Goal: Task Accomplishment & Management: Manage account settings

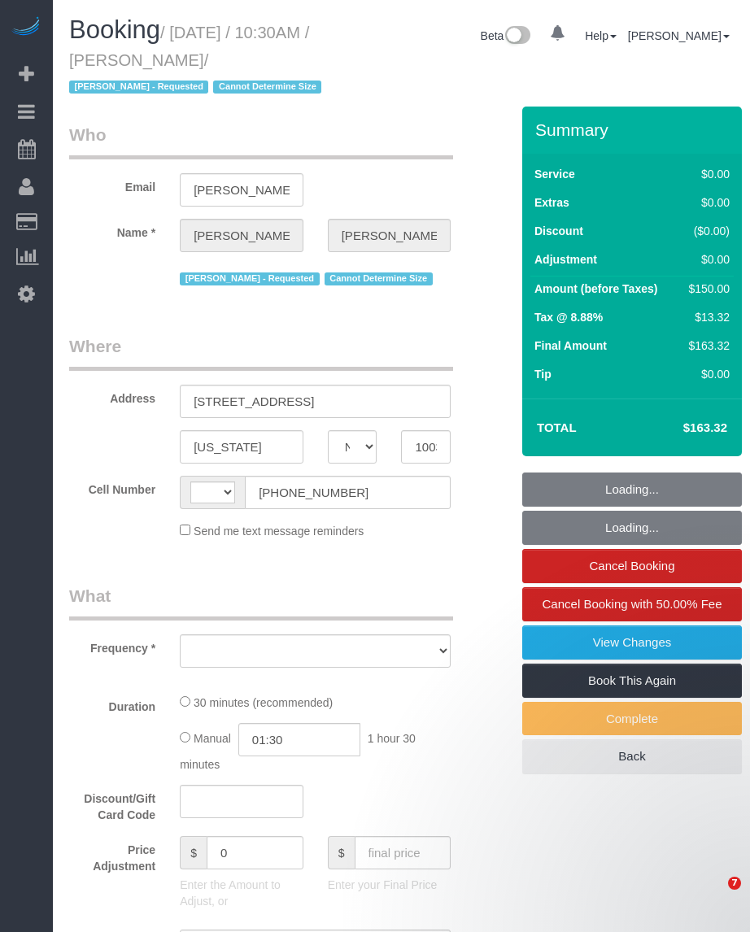
select select "NY"
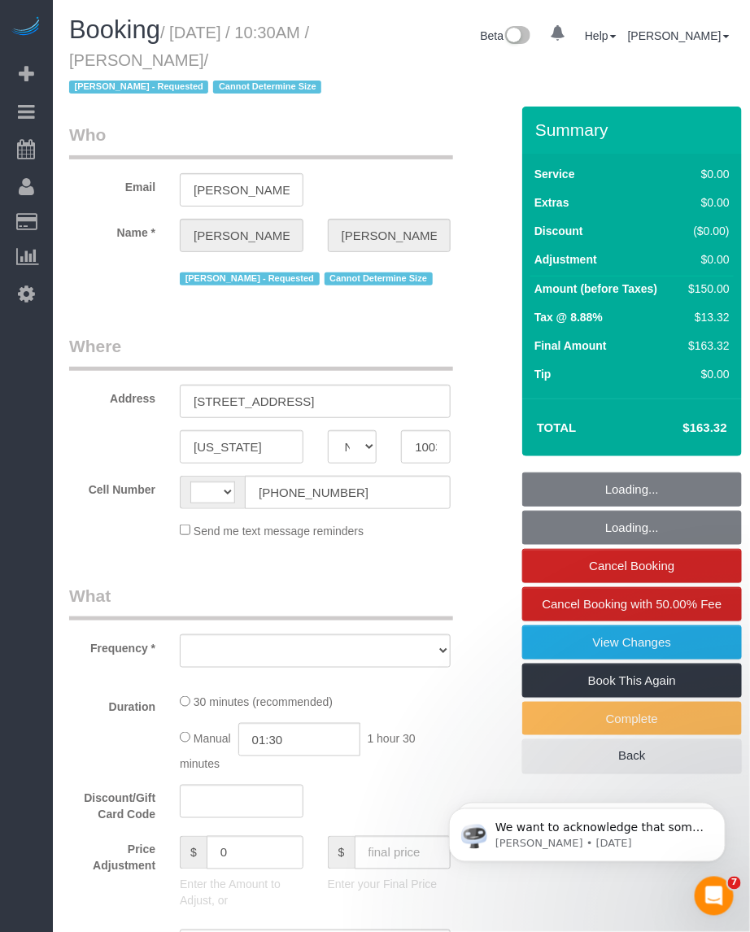
select select "string:[GEOGRAPHIC_DATA]"
select select "string:stripe-pm_1RNZ9t4VGloSiKo7bDyXvmZO"
select select "number:89"
select select "number:90"
select select "number:15"
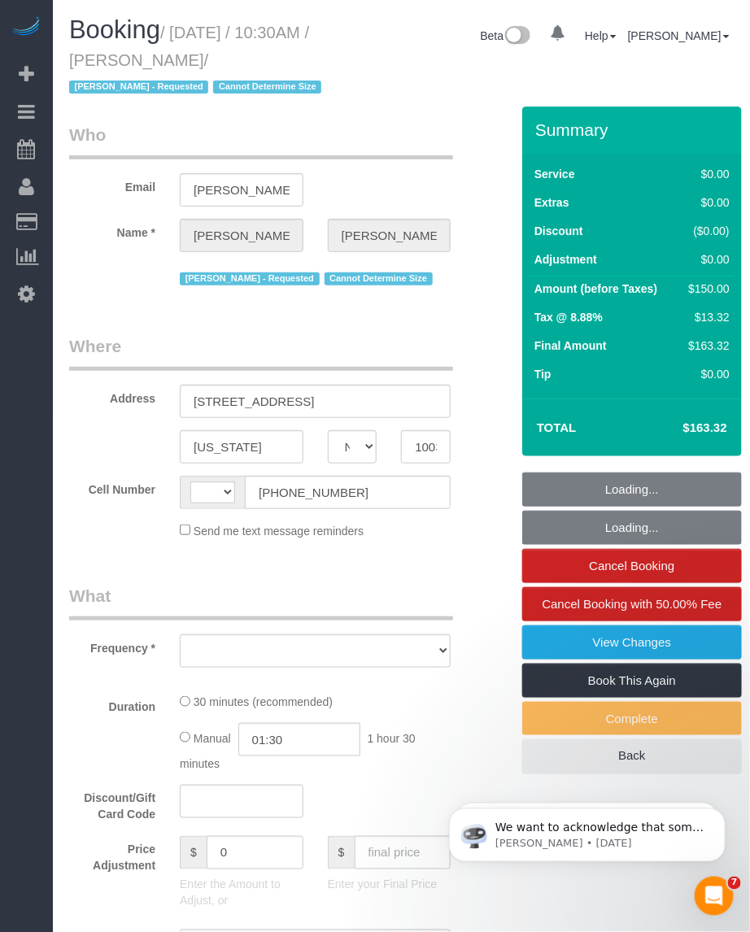
select select "number:5"
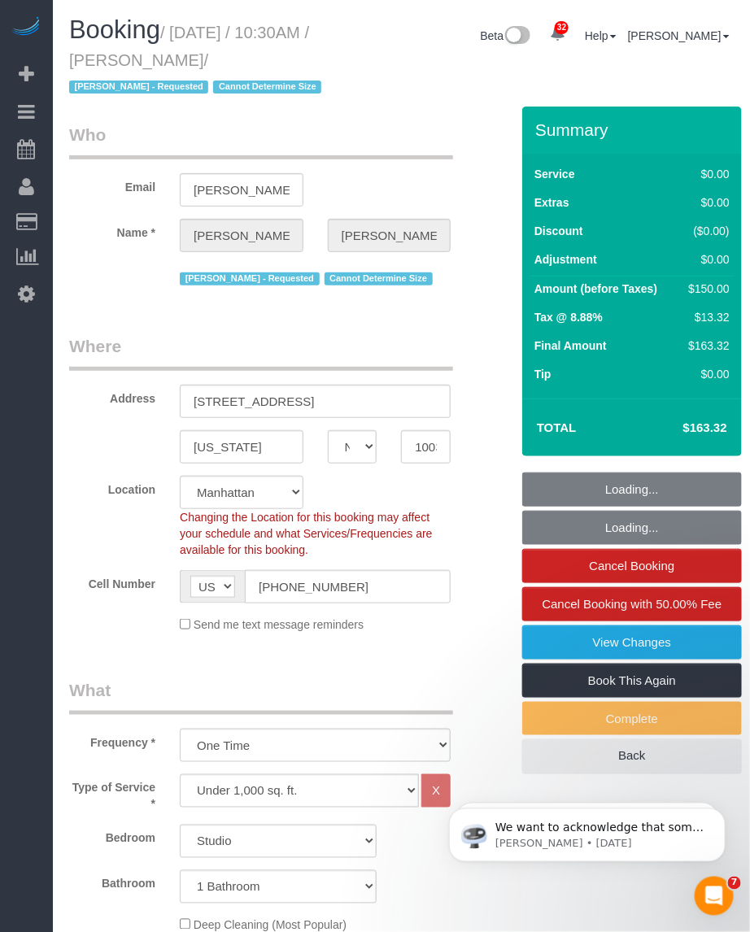
select select "object:1127"
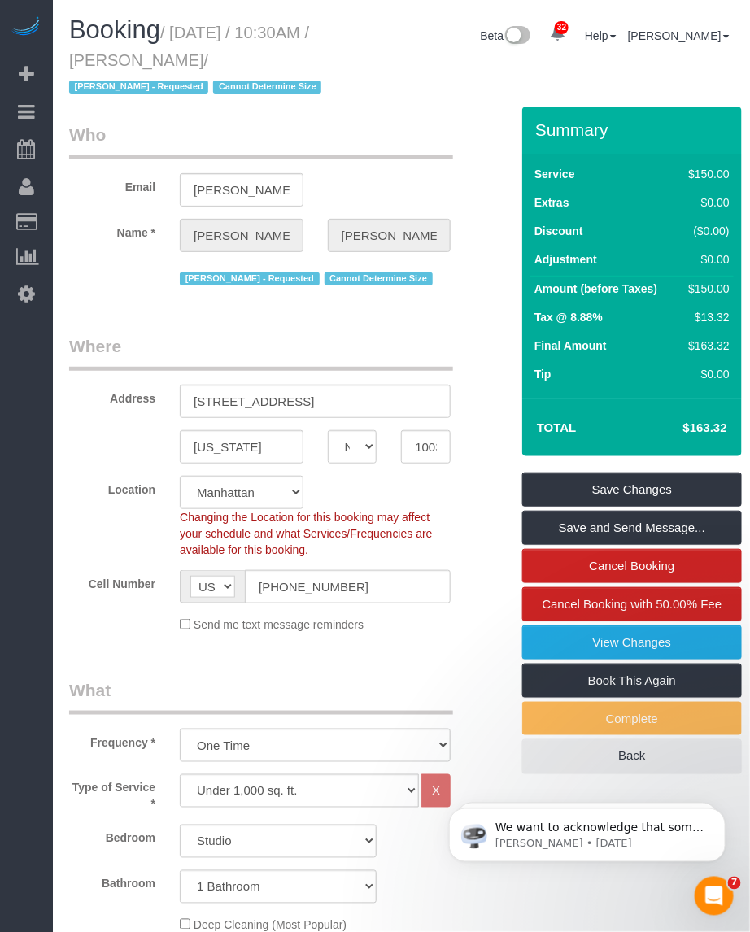
drag, startPoint x: 147, startPoint y: 58, endPoint x: 221, endPoint y: 65, distance: 74.4
click at [221, 65] on small "/ October 03, 2025 / 10:30AM / Luca Naef / Alketa Tomaj - Requested Cannot Dete…" at bounding box center [197, 60] width 257 height 73
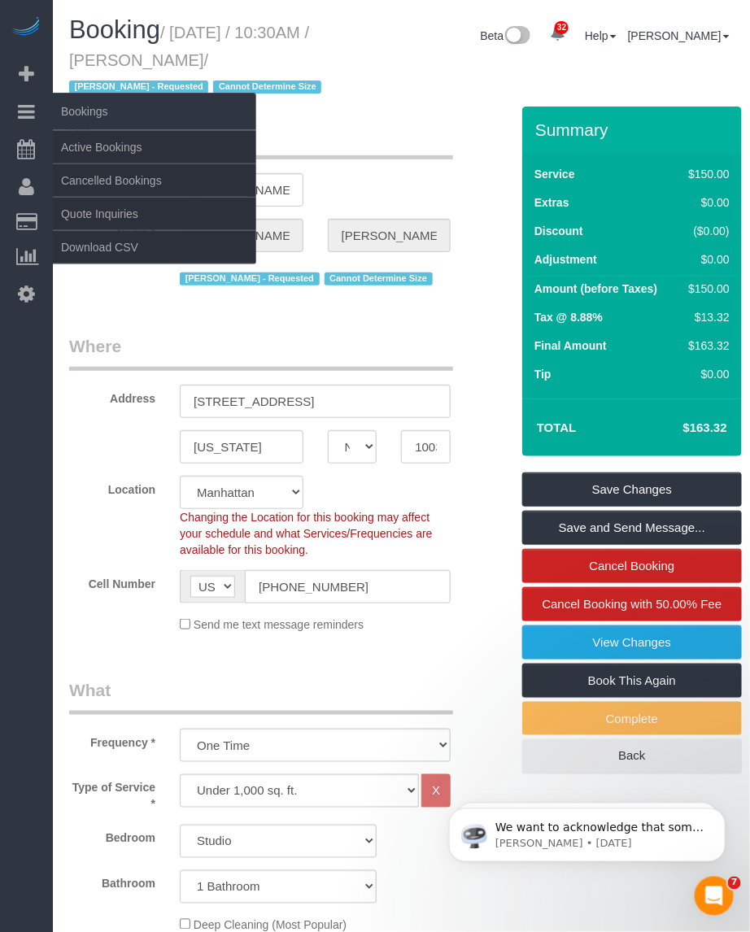
copy small "Luca Naef"
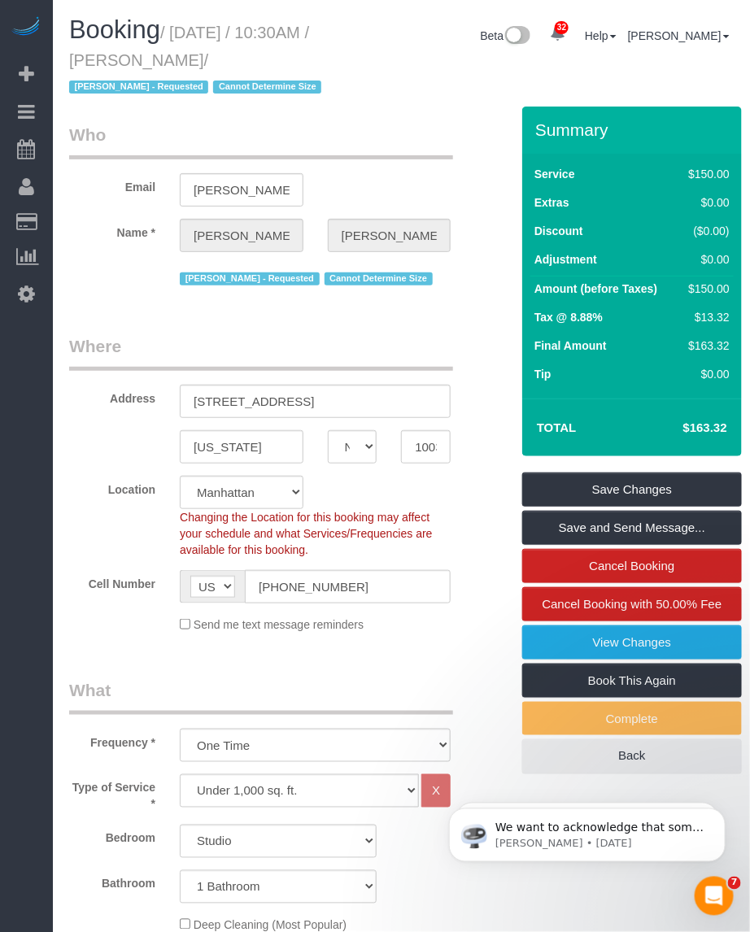
click at [185, 24] on small "/ October 03, 2025 / 10:30AM / Luca Naef / Alketa Tomaj - Requested Cannot Dete…" at bounding box center [197, 60] width 257 height 73
drag, startPoint x: 180, startPoint y: 27, endPoint x: 224, endPoint y: 62, distance: 56.8
click at [224, 62] on small "/ October 03, 2025 / 10:30AM / Luca Naef / Alketa Tomaj - Requested Cannot Dete…" at bounding box center [197, 60] width 257 height 73
copy small "October 03, 2025 / 10:30AM / Luca Naef"
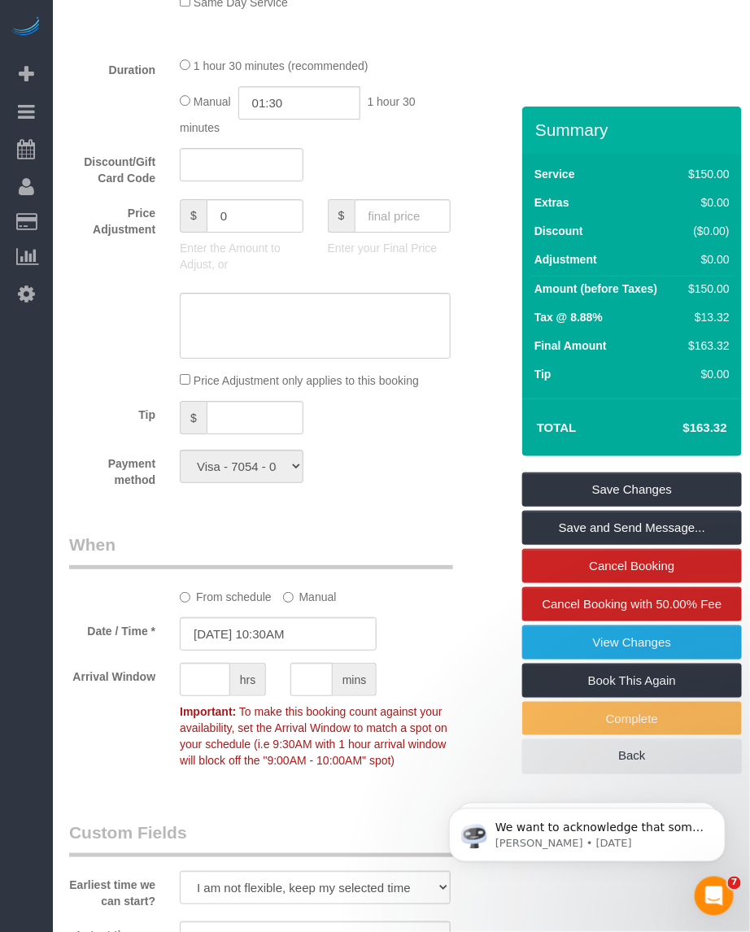
scroll to position [1830, 0]
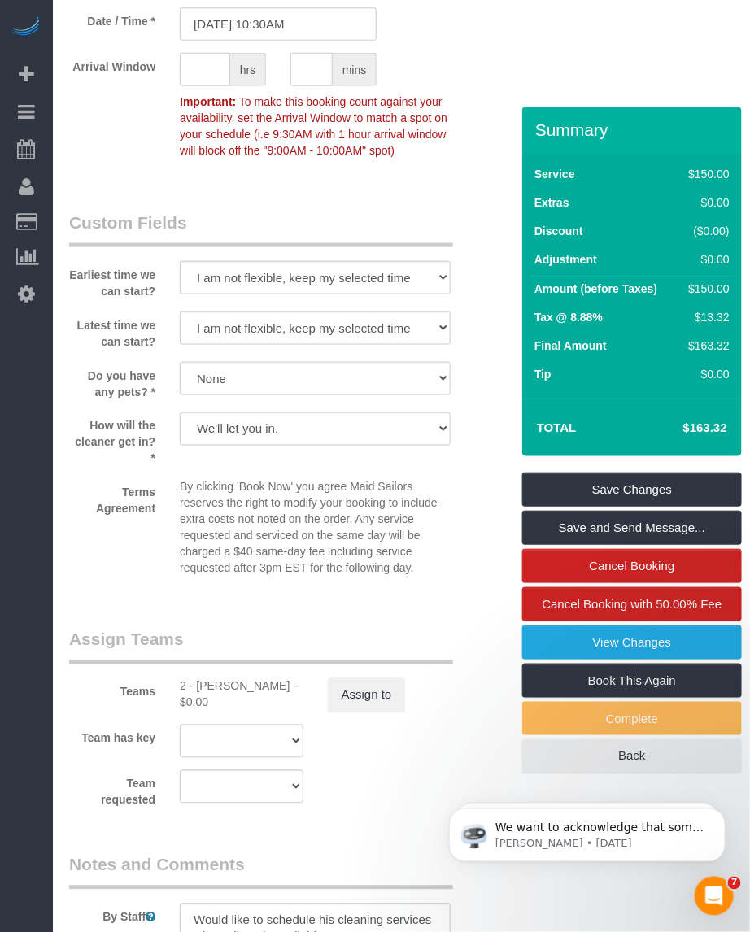
click at [206, 687] on div "2 - Alketa Tomaj - $0.00" at bounding box center [242, 694] width 124 height 33
copy div "Alketa"
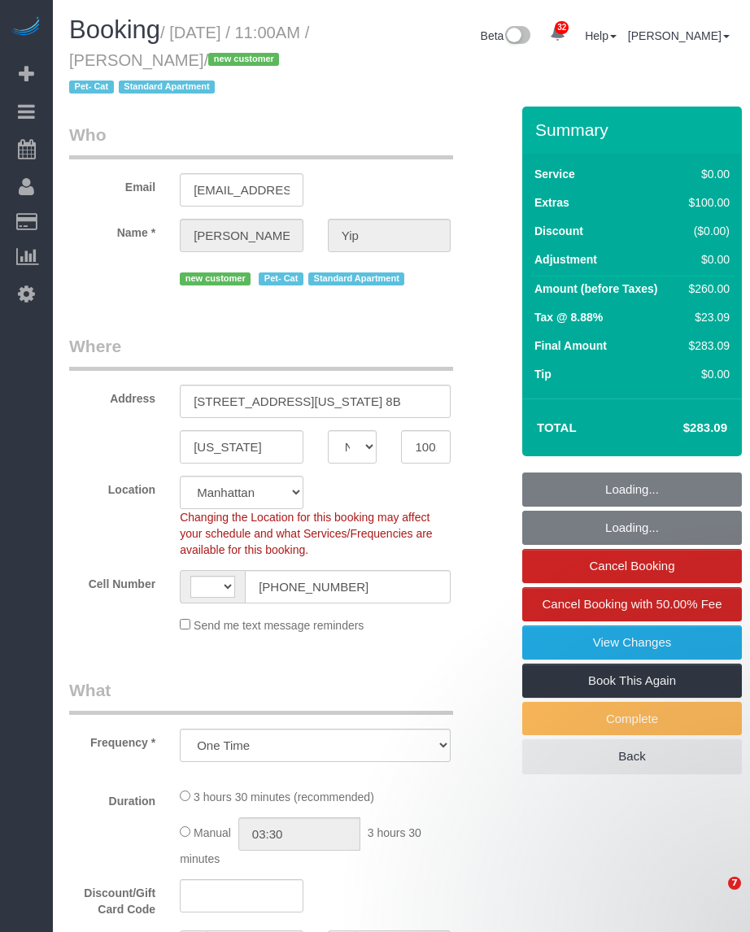
select select "NY"
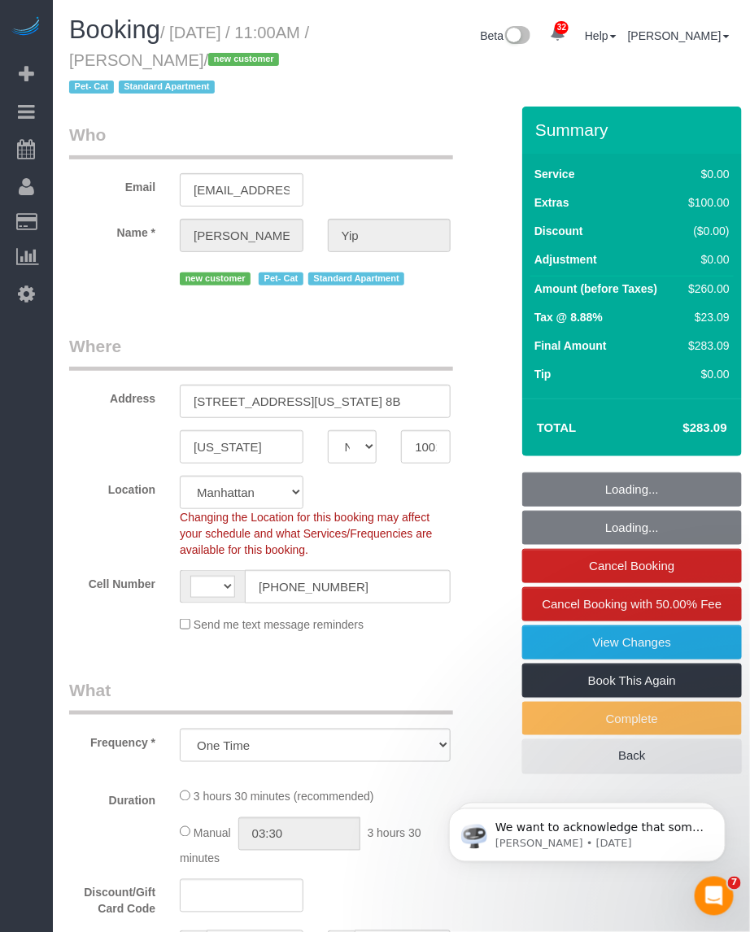
select select "object:978"
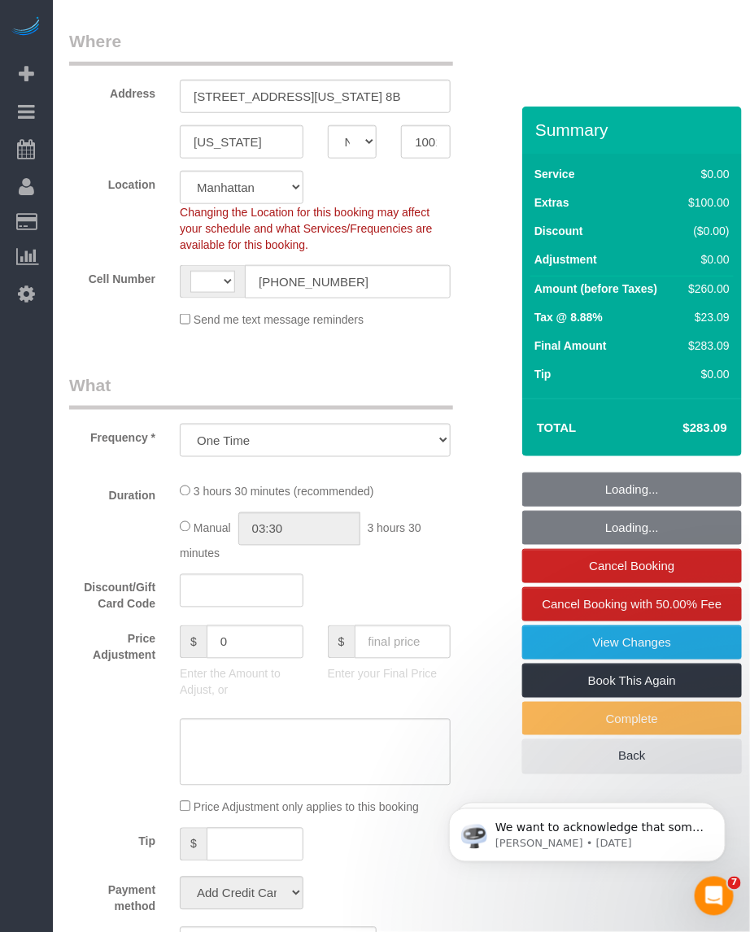
select select "string:US"
select select "number:58"
select select "number:74"
select select "number:14"
select select "number:5"
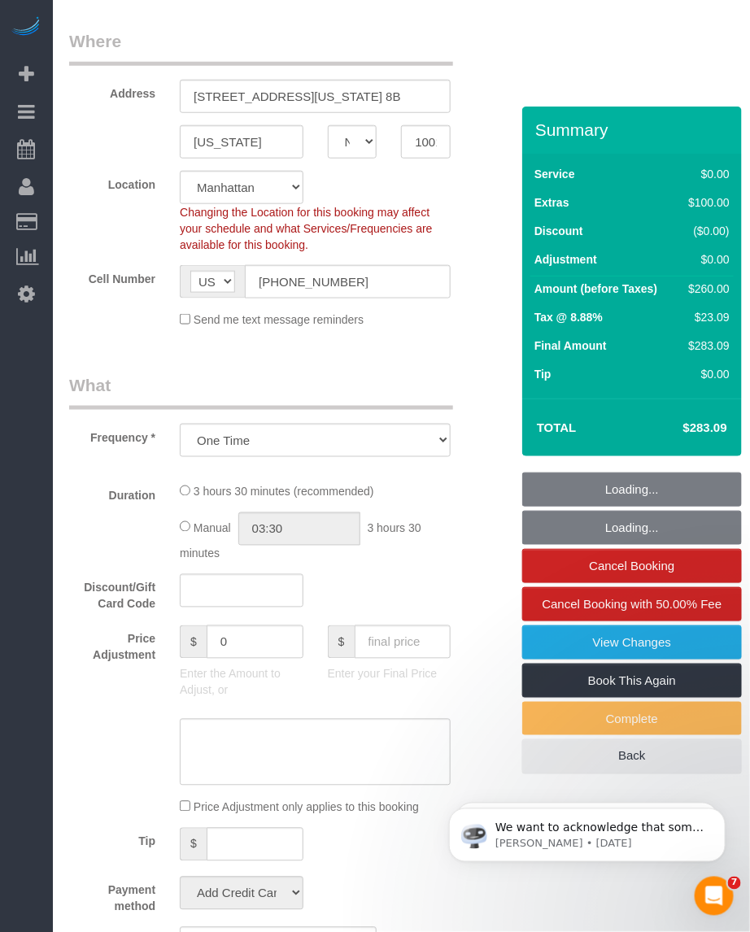
scroll to position [407, 0]
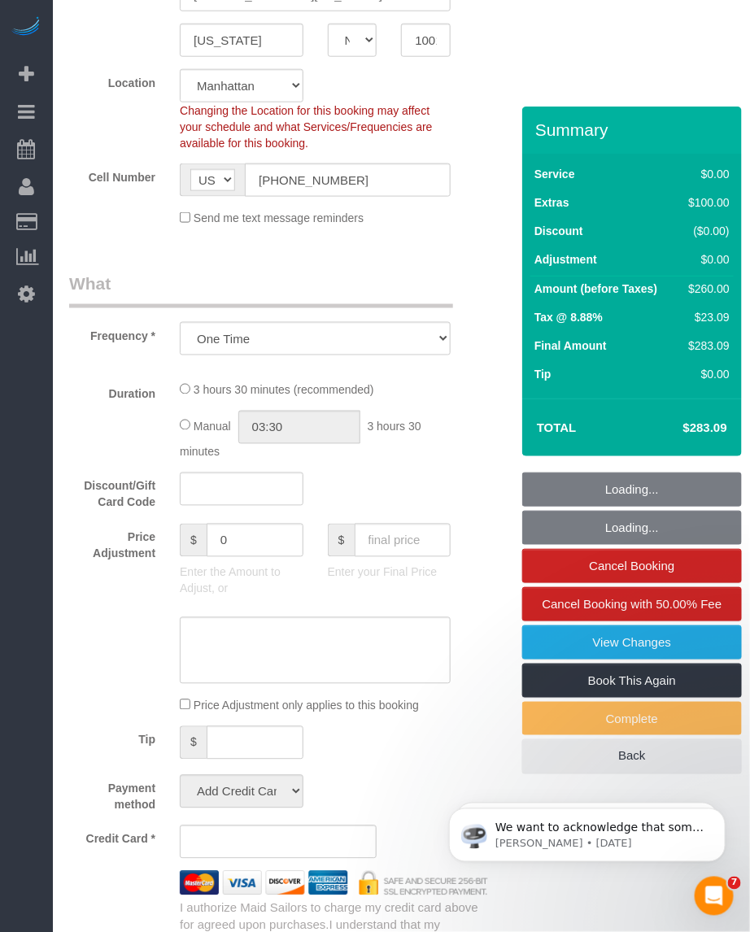
select select "string:stripe-pm_1SAyAJ4VGloSiKo7JtwRWPOP"
select select "1"
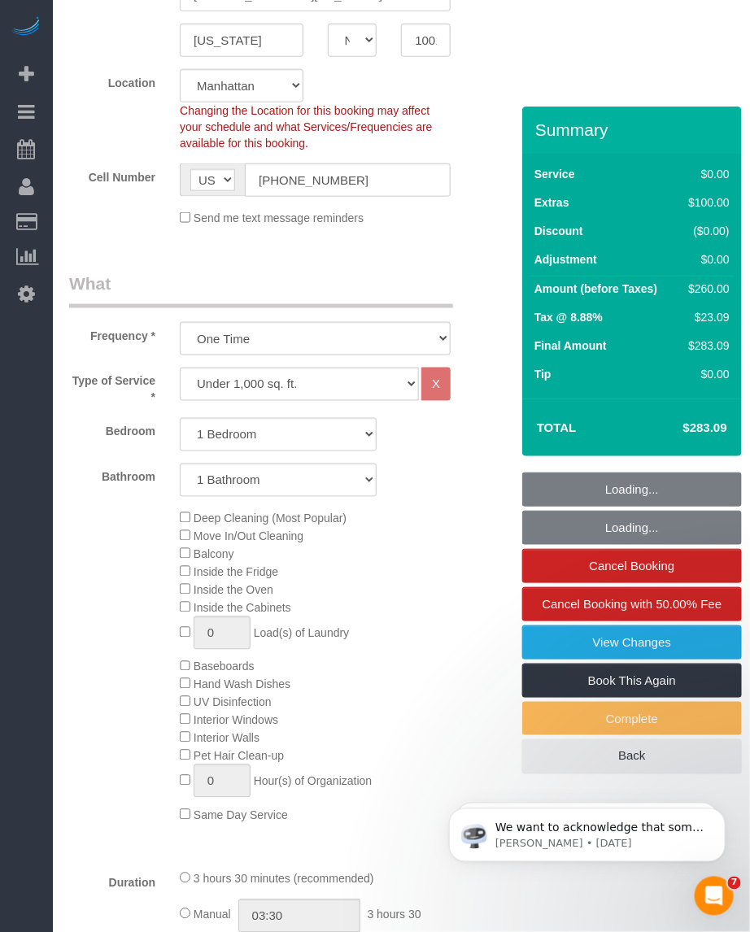
select select "spot1"
select select "1"
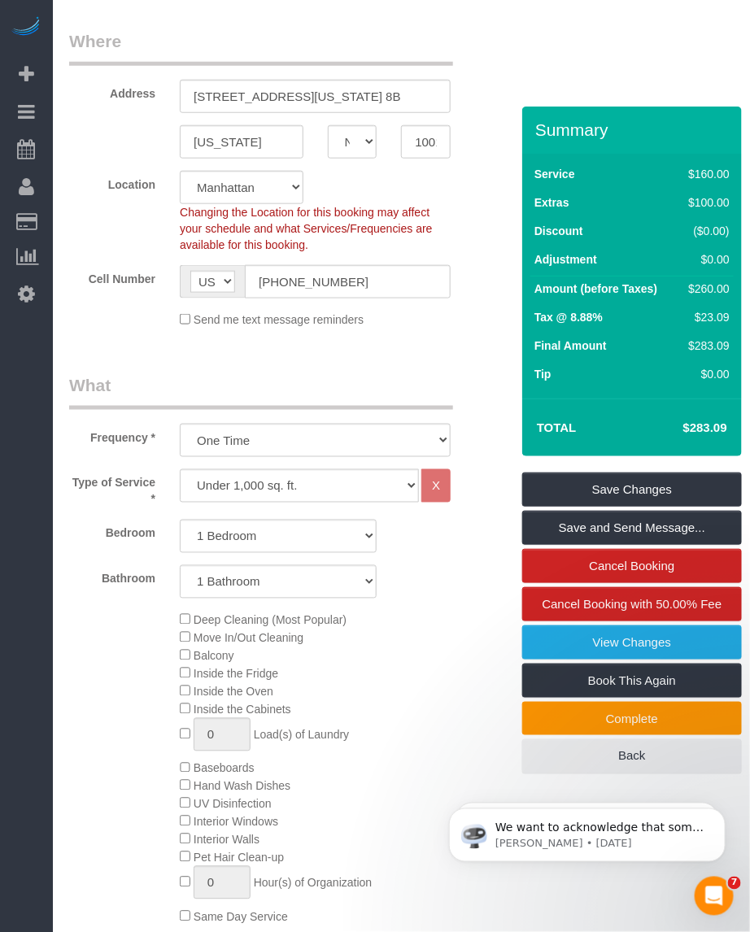
scroll to position [0, 0]
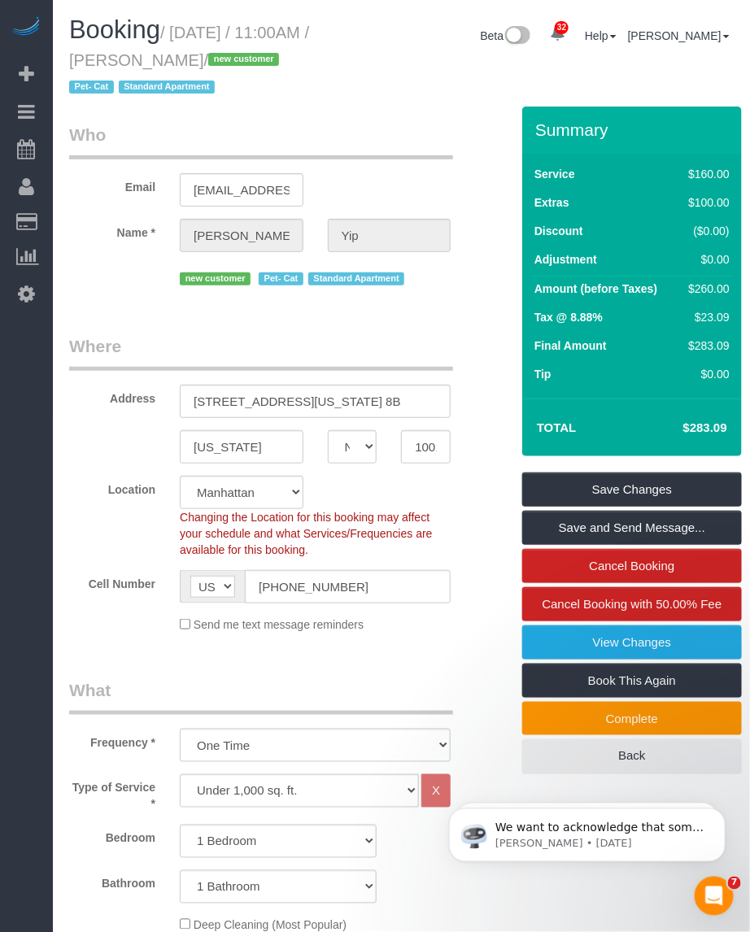
drag, startPoint x: 148, startPoint y: 54, endPoint x: 225, endPoint y: 63, distance: 77.7
click at [225, 63] on small "/ October 02, 2025 / 11:00AM / Melissa Yip / new customer Pet- Cat Standard Apa…" at bounding box center [189, 60] width 240 height 73
copy small "Melissa Yip"
click at [191, 41] on h1 "Booking / October 02, 2025 / 11:00AM / Melissa Yip / new customer Pet- Cat Stan…" at bounding box center [200, 57] width 263 height 83
drag, startPoint x: 177, startPoint y: 27, endPoint x: 229, endPoint y: 58, distance: 60.5
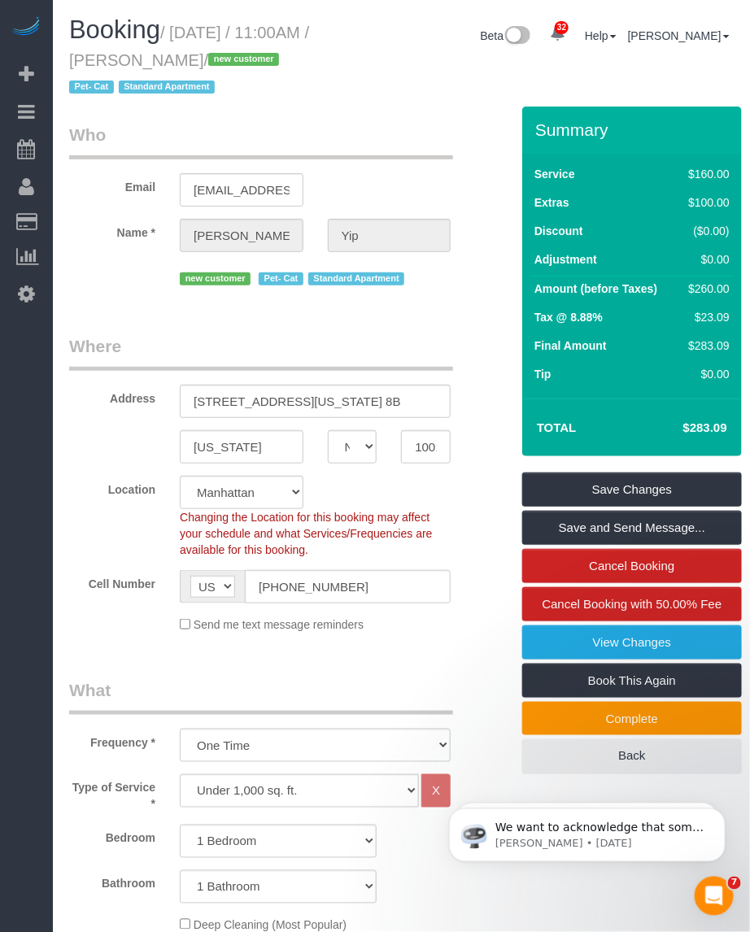
click at [229, 58] on small "/ October 02, 2025 / 11:00AM / Melissa Yip / new customer Pet- Cat Standard Apa…" at bounding box center [189, 60] width 240 height 73
copy small "October 02, 2025 / 11:00AM / Melissa Yip"
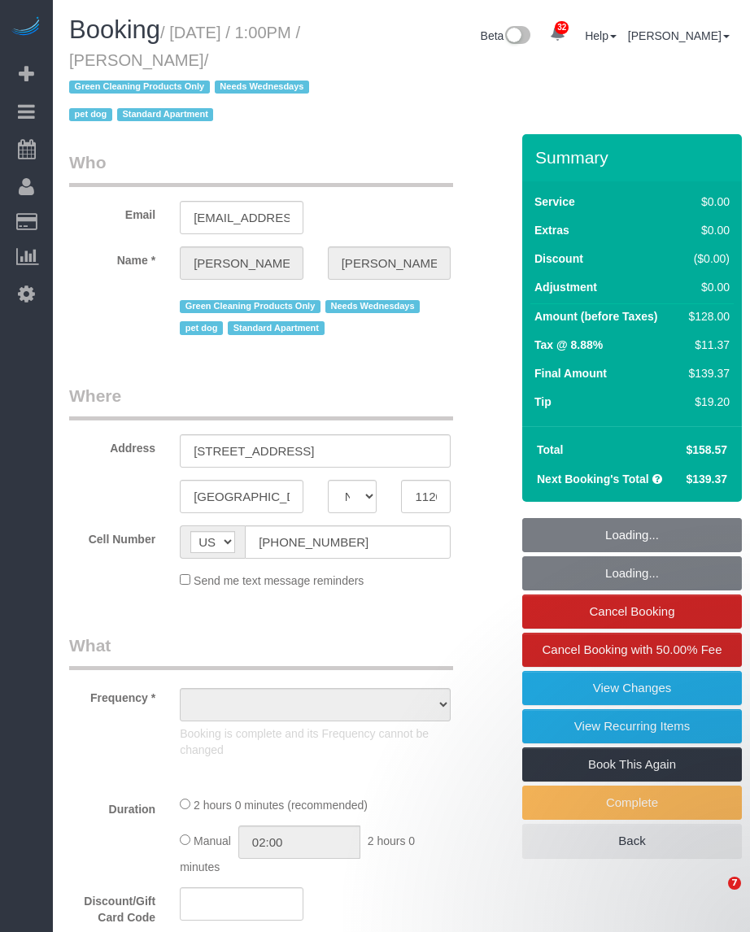
select select "NY"
select select "string:stripe-pm_1RN3sH4VGloSiKo7cD90aCm4"
select select "number:57"
select select "number:74"
select select "number:13"
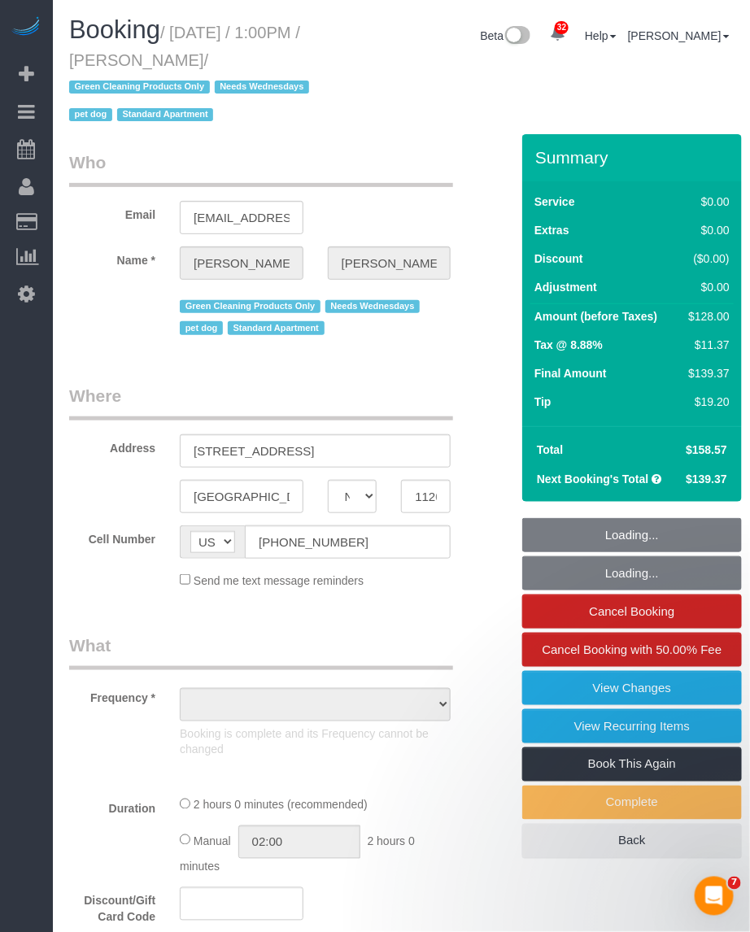
select select "number:7"
select select "object:996"
select select "spot1"
select select "1"
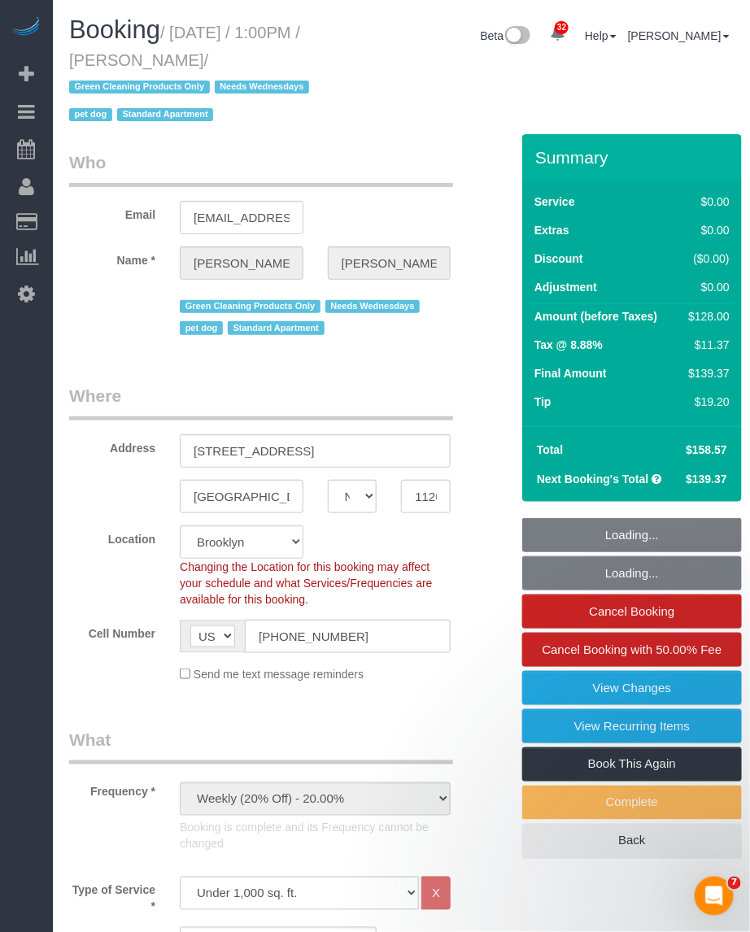
select select
select select "object:1453"
select select "spot31"
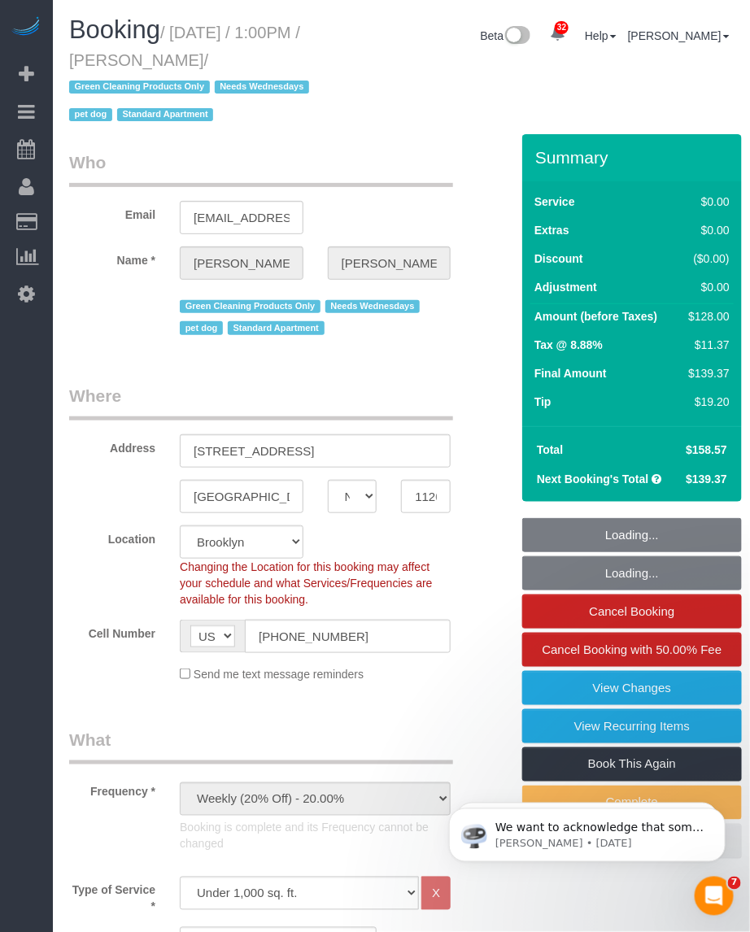
select select "1"
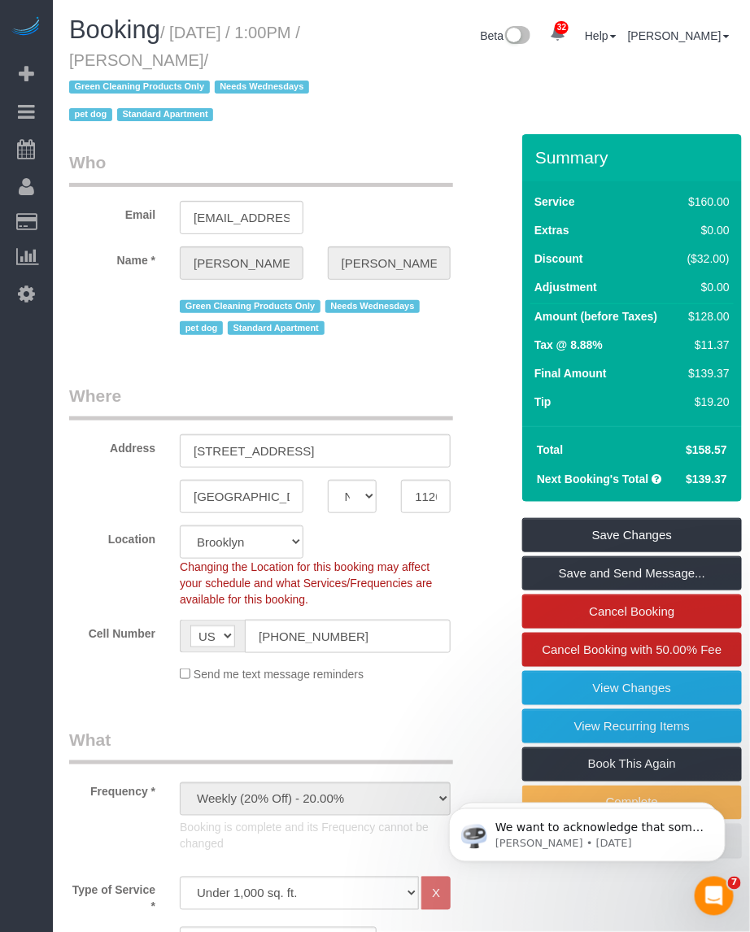
drag, startPoint x: 139, startPoint y: 59, endPoint x: 246, endPoint y: 59, distance: 107.4
click at [246, 59] on small "/ October 01, 2025 / 1:00PM / Jennifer Alpert / Green Cleaning Products Only Ne…" at bounding box center [191, 74] width 245 height 101
copy small "Jennifer Alpert"
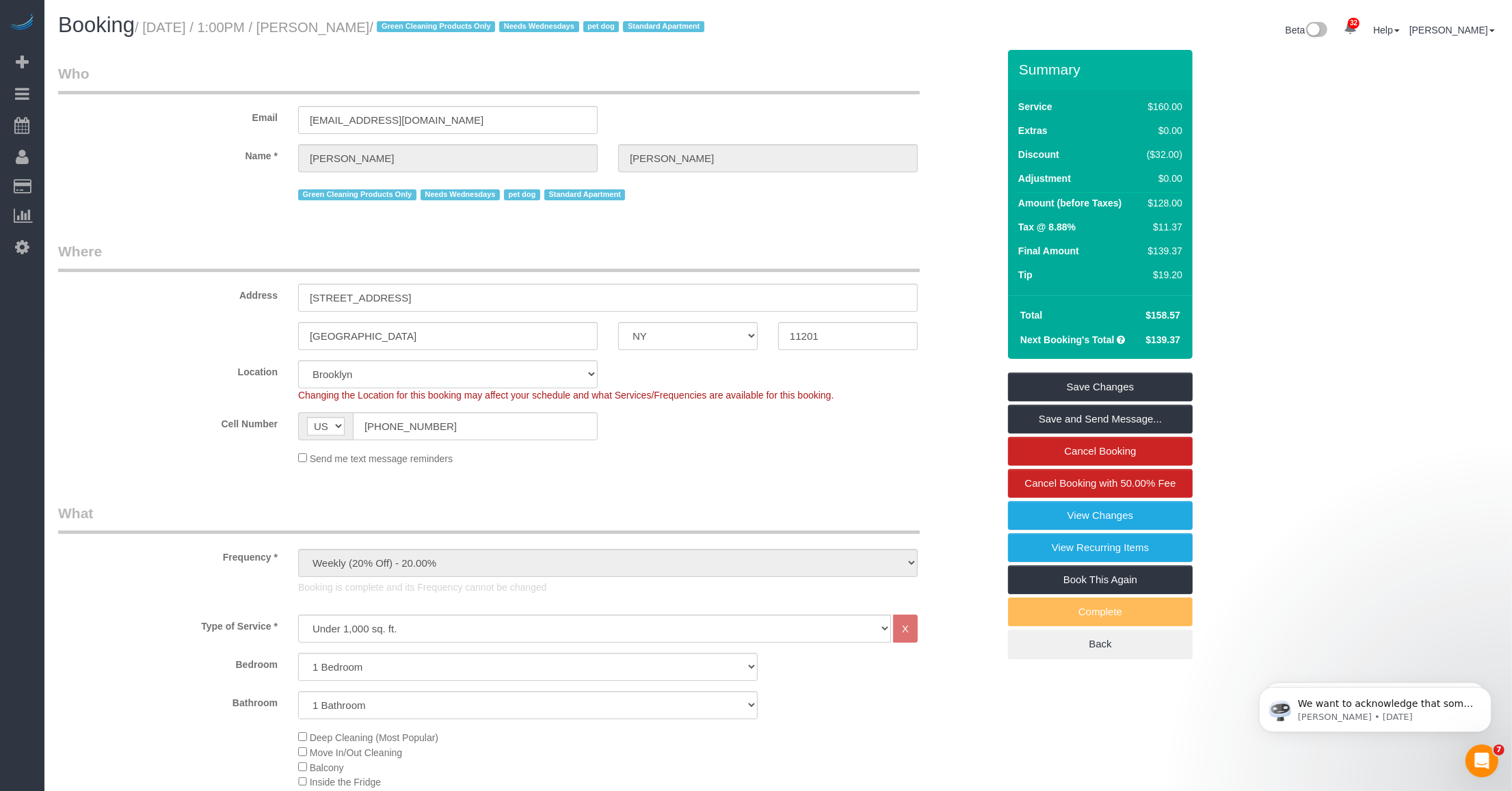
click at [339, 28] on small "/ October 01, 2025 / 1:00PM / Jennifer Alpert / Green Cleaning Products Only Ne…" at bounding box center [421, 28] width 574 height 15
click at [325, 21] on small "/ October 01, 2025 / 1:00PM / Jennifer Alpert / Green Cleaning Products Only Ne…" at bounding box center [421, 28] width 574 height 15
drag, startPoint x: 323, startPoint y: 28, endPoint x: 391, endPoint y: 24, distance: 68.1
click at [394, 24] on small "/ October 01, 2025 / 1:00PM / Jennifer Alpert / Green Cleaning Products Only Ne…" at bounding box center [421, 28] width 574 height 15
drag, startPoint x: 391, startPoint y: 24, endPoint x: 293, endPoint y: 24, distance: 98.0
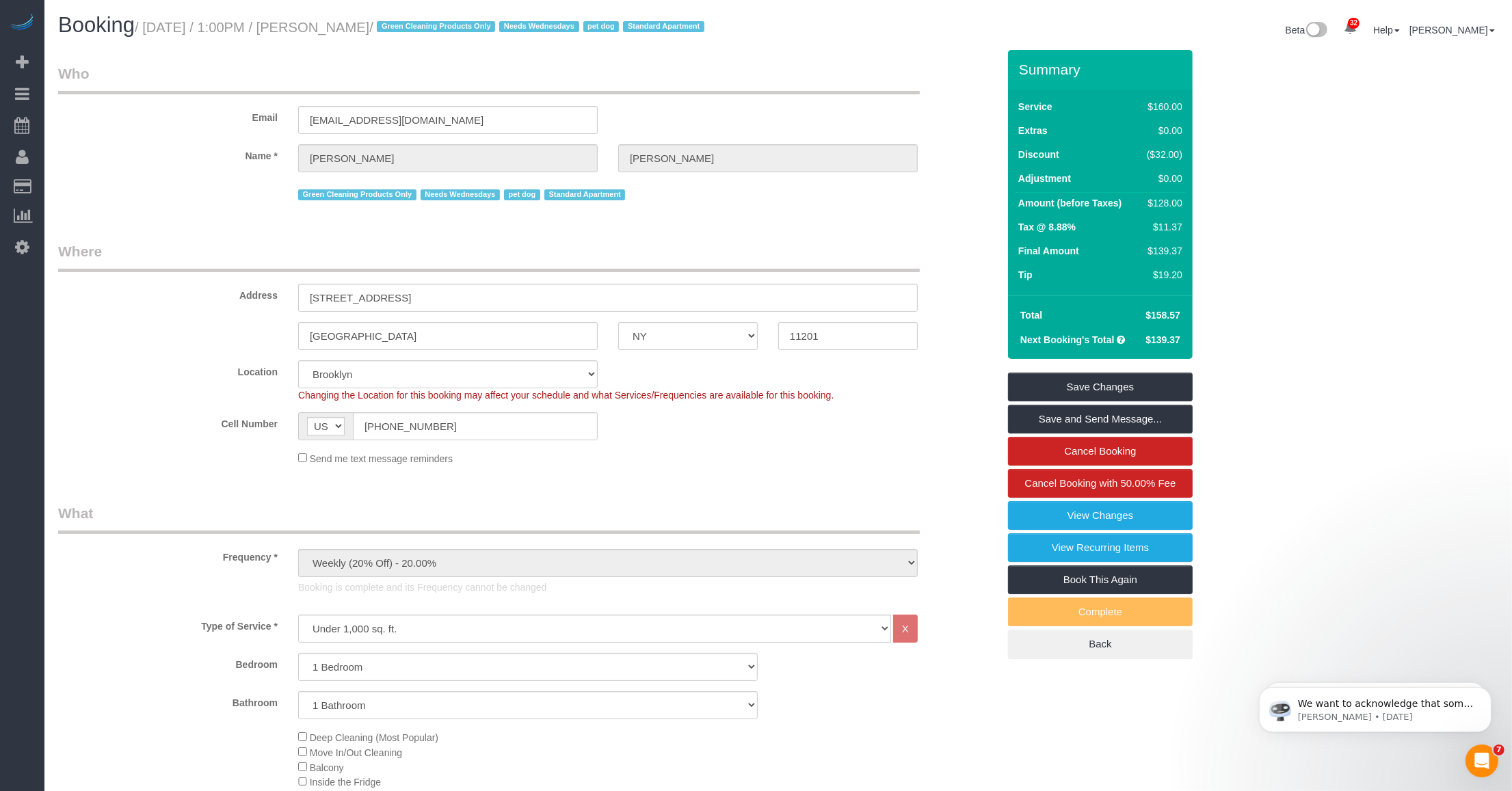
click at [293, 24] on small "/ October 01, 2025 / 1:00PM / Jennifer Alpert / Green Cleaning Products Only Ne…" at bounding box center [421, 28] width 574 height 15
drag, startPoint x: 327, startPoint y: 29, endPoint x: 408, endPoint y: 28, distance: 81.0
click at [408, 28] on small "/ October 01, 2025 / 1:00PM / Jennifer Alpert / Green Cleaning Products Only Ne…" at bounding box center [421, 28] width 574 height 15
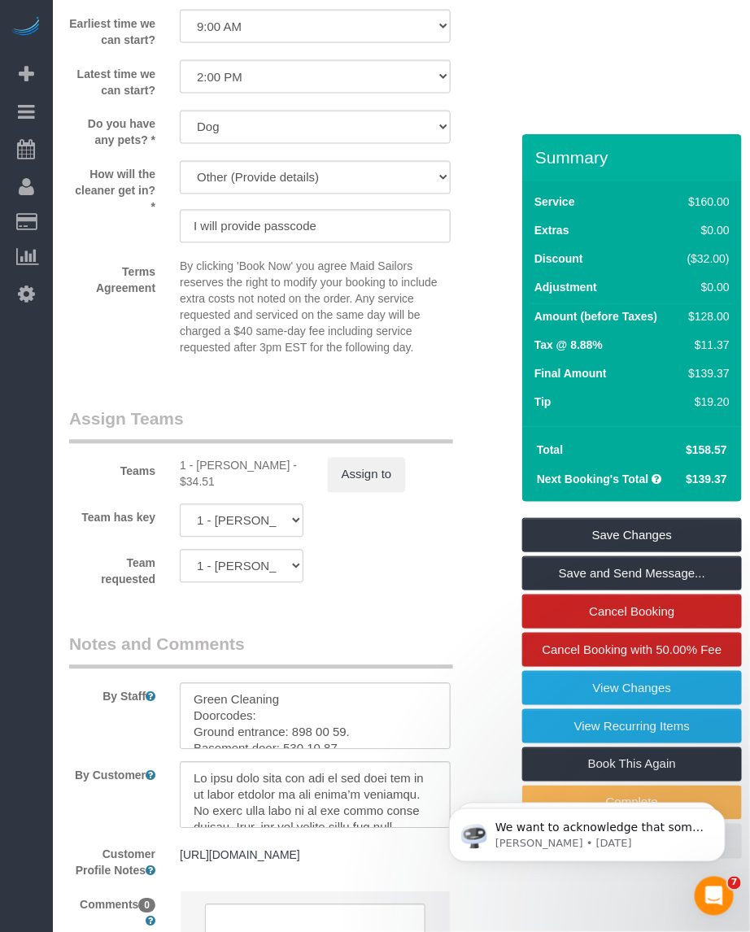
scroll to position [2237, 0]
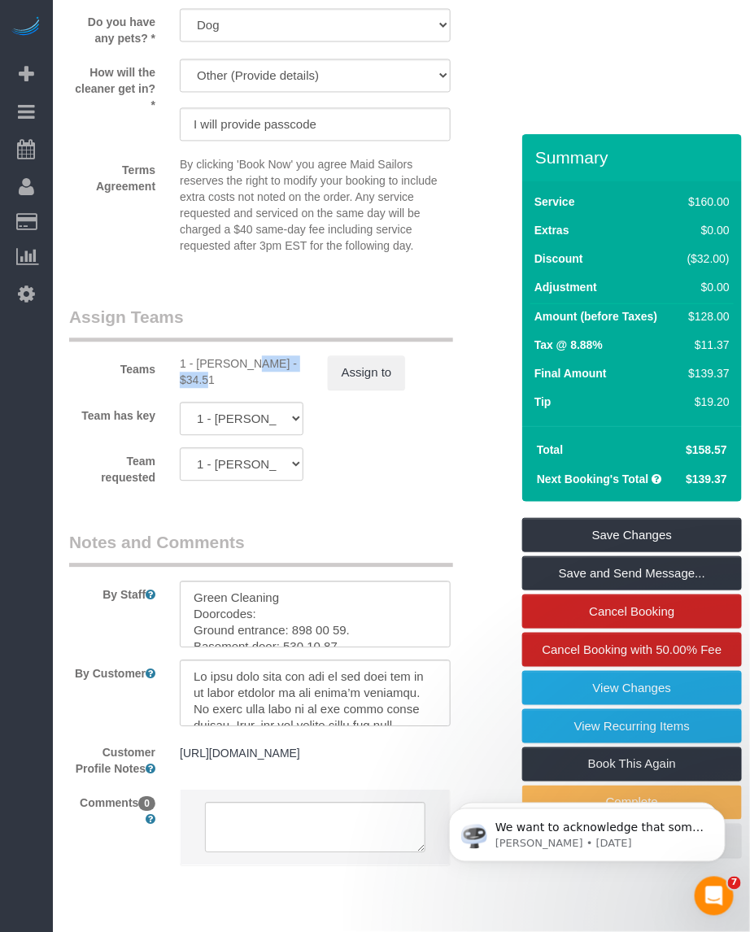
drag, startPoint x: 197, startPoint y: 359, endPoint x: 262, endPoint y: 367, distance: 65.6
click at [262, 367] on div "1 - Yeisan Yepez - $34.51" at bounding box center [242, 372] width 124 height 33
copy div "Yeisan Yepez"
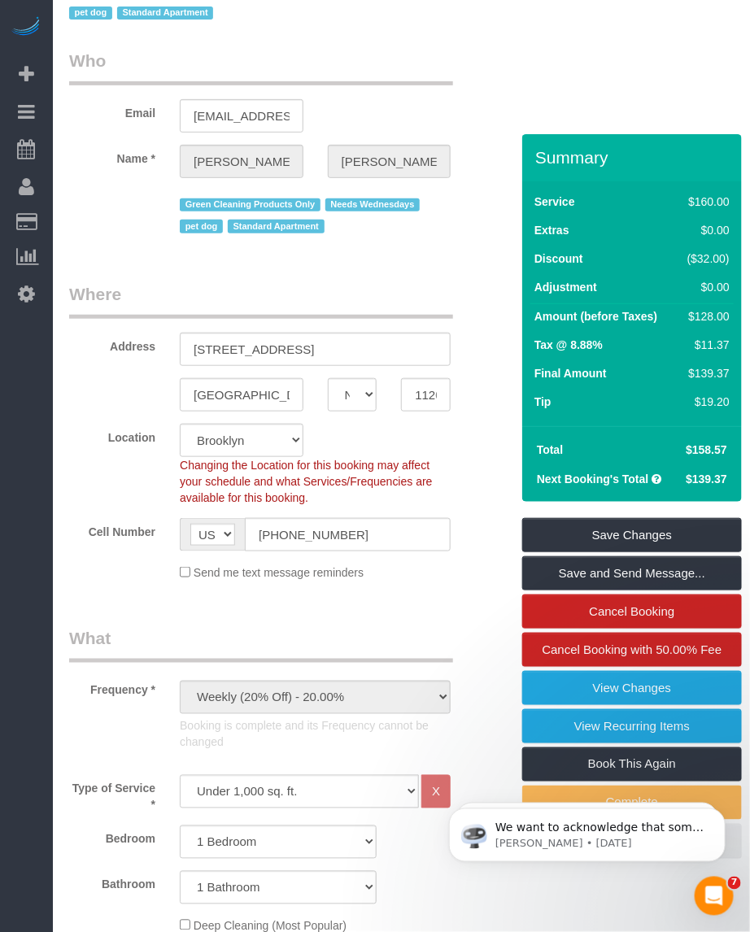
scroll to position [0, 0]
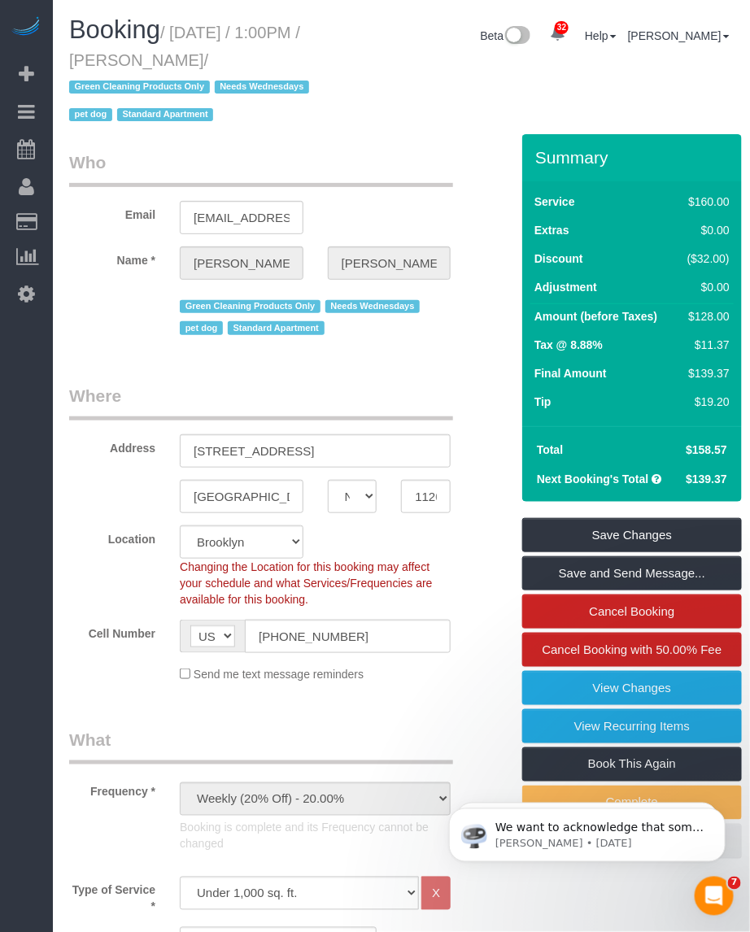
drag, startPoint x: 143, startPoint y: 58, endPoint x: 245, endPoint y: 61, distance: 101.7
click at [245, 61] on small "/ October 01, 2025 / 1:00PM / Jennifer Alpert / Green Cleaning Products Only Ne…" at bounding box center [191, 74] width 245 height 101
copy small "Jennifer Alpert"
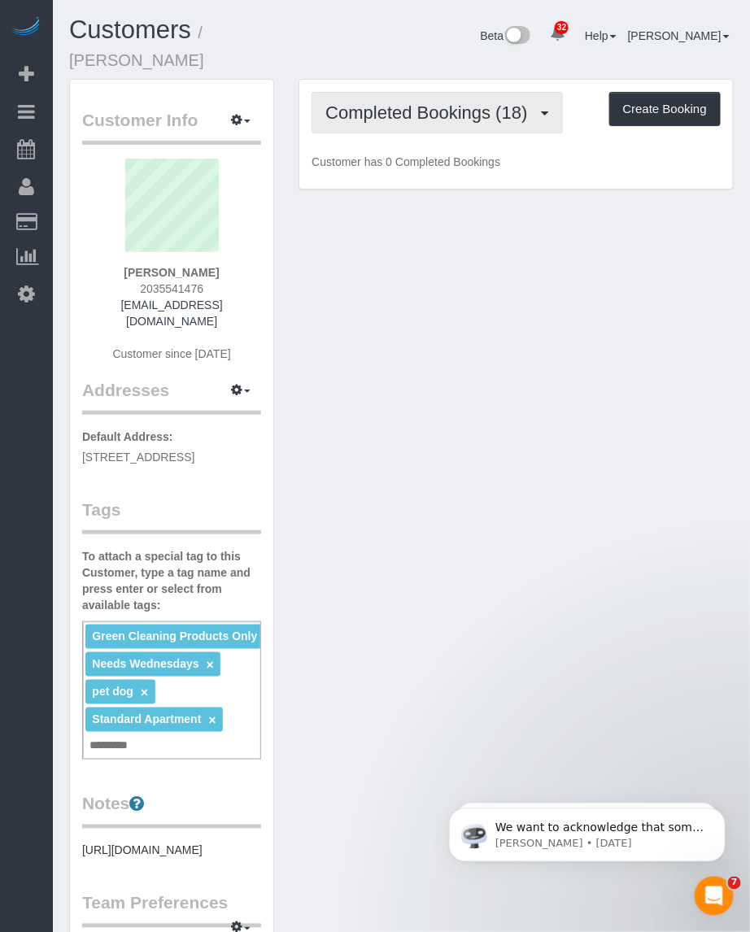
click at [462, 102] on span "Completed Bookings (18)" at bounding box center [430, 112] width 210 height 20
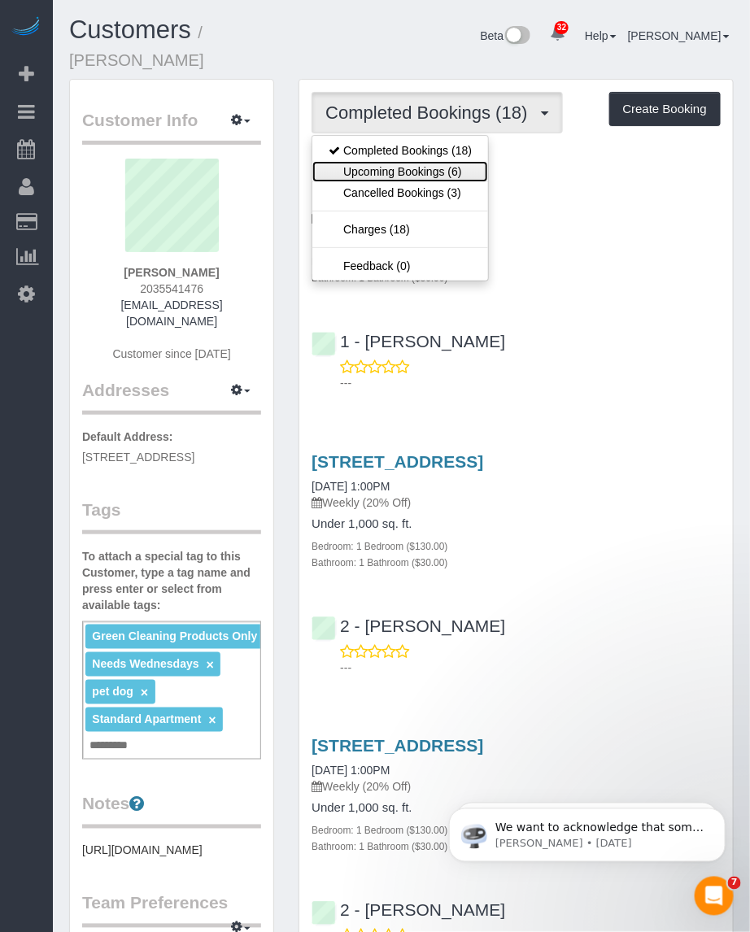
click at [412, 161] on link "Upcoming Bookings (6)" at bounding box center [400, 171] width 176 height 21
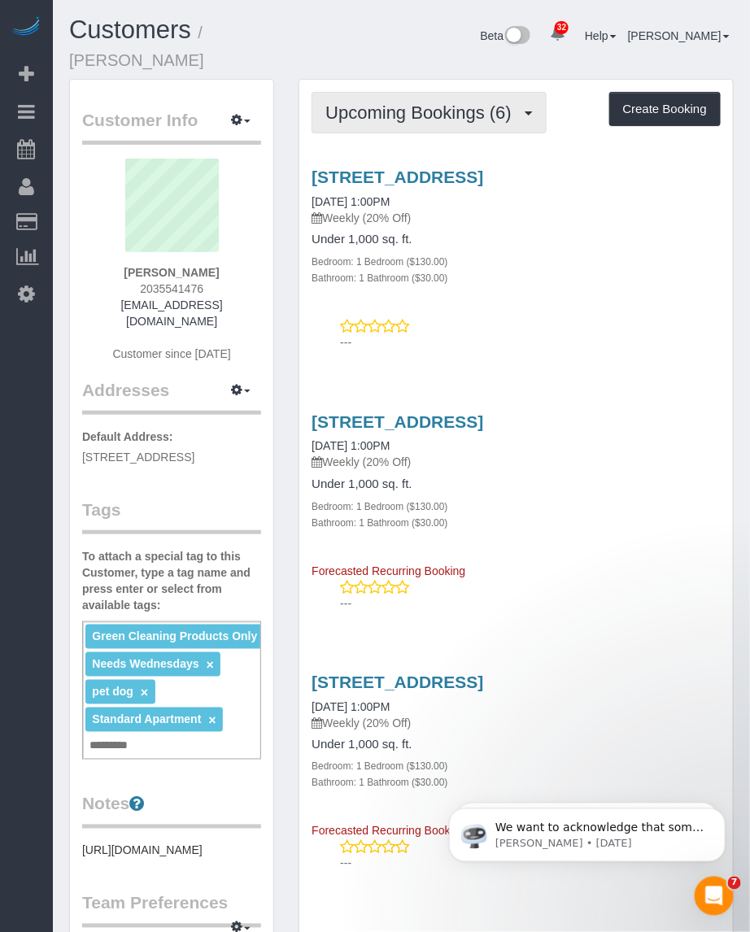
click at [393, 102] on span "Upcoming Bookings (6)" at bounding box center [422, 112] width 194 height 20
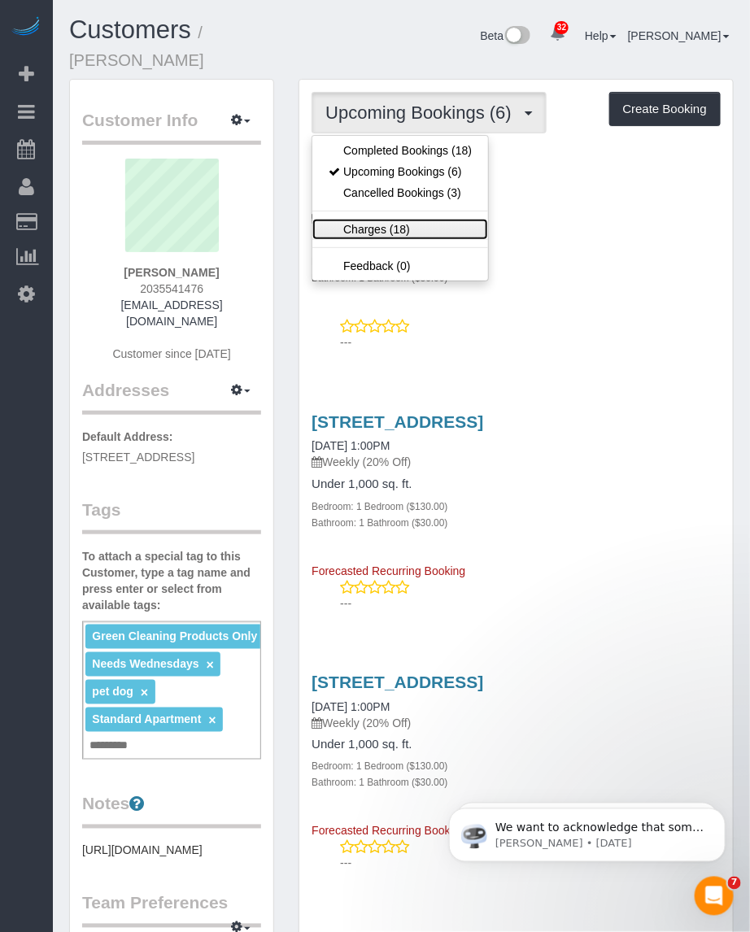
click at [368, 219] on link "Charges (18)" at bounding box center [400, 229] width 176 height 21
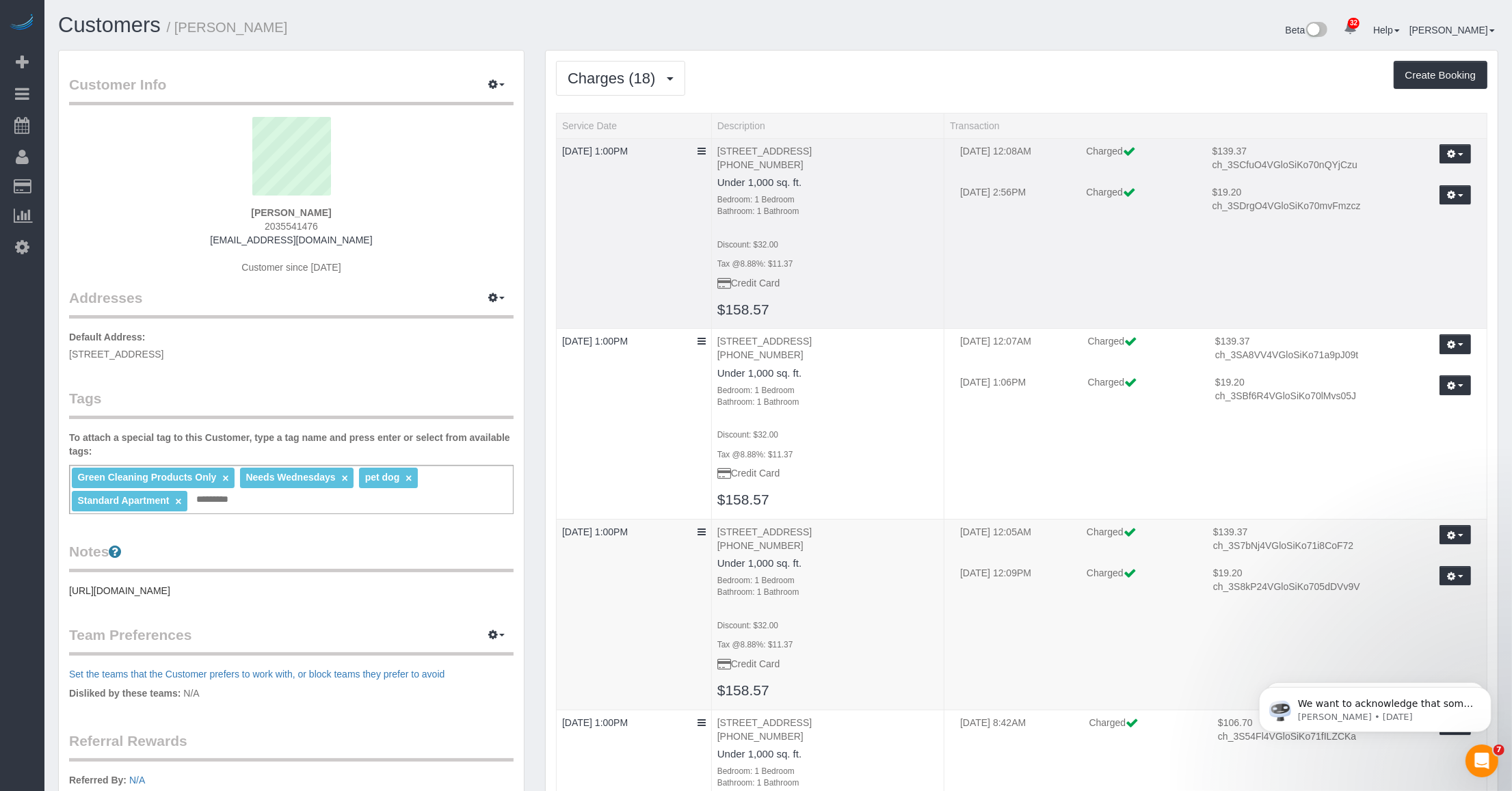
drag, startPoint x: 1088, startPoint y: 203, endPoint x: 1097, endPoint y: 200, distance: 9.5
click at [630, 200] on td "Charged" at bounding box center [1139, 205] width 126 height 41
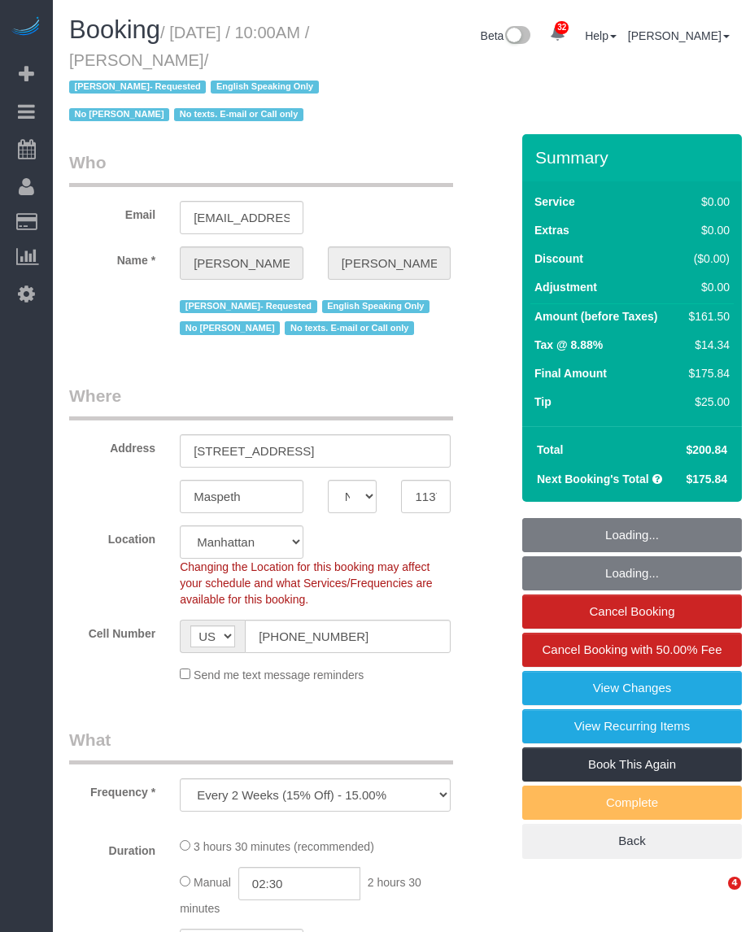
select select "NY"
select select "object:945"
select select "string:stripe-pm_1S4kH04VGloSiKo7jBUQZBFh"
select select "number:57"
select select "number:77"
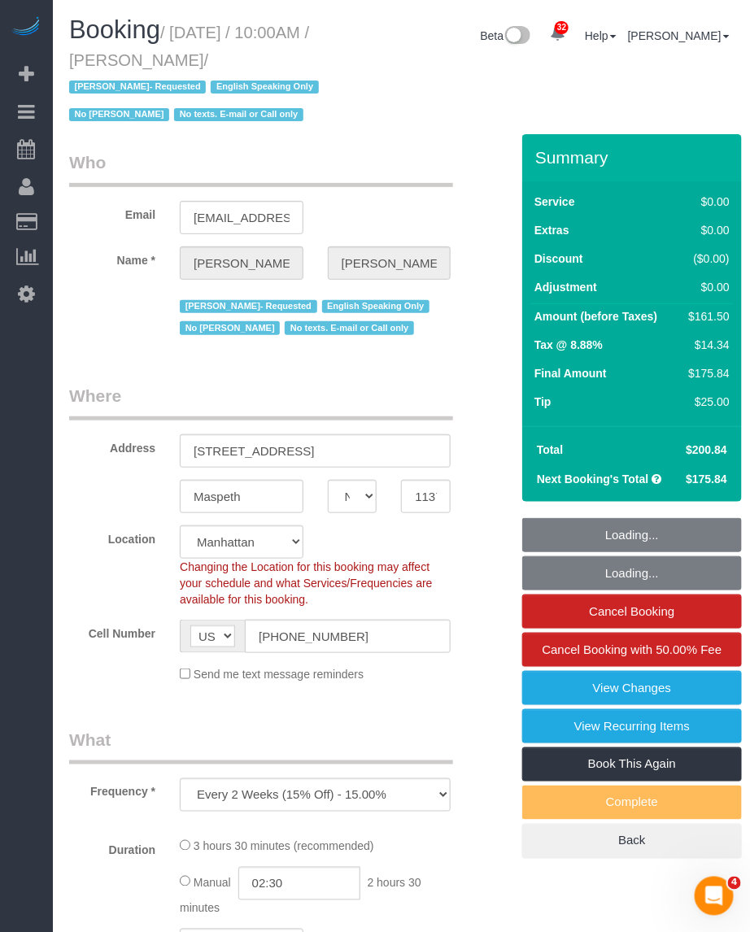
select select "number:15"
select select "number:5"
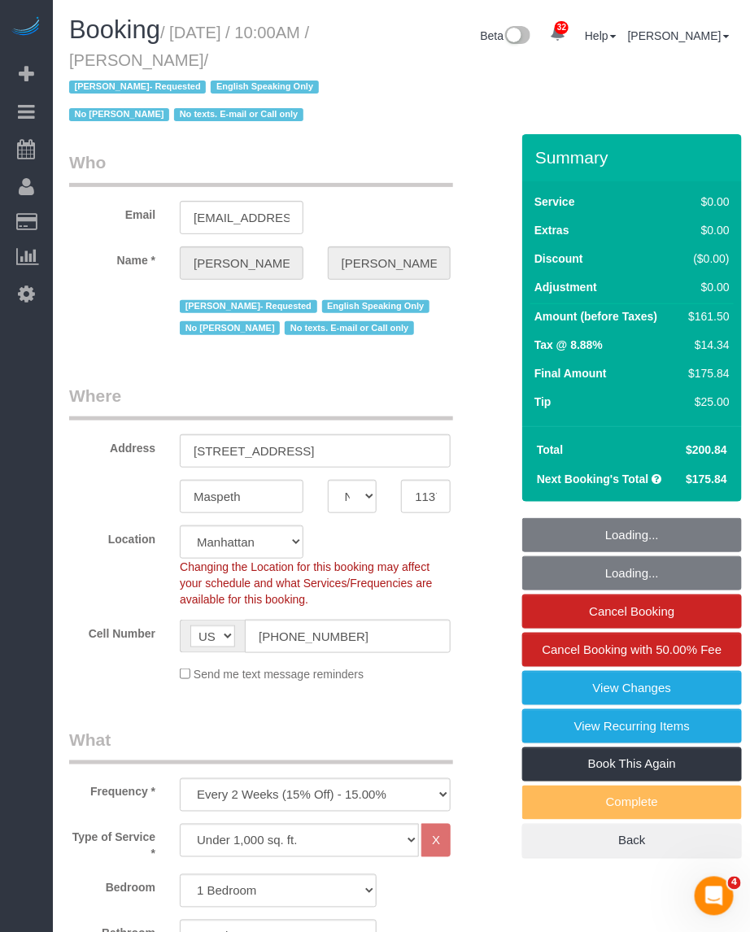
select select "spot1"
select select "1"
select select "2"
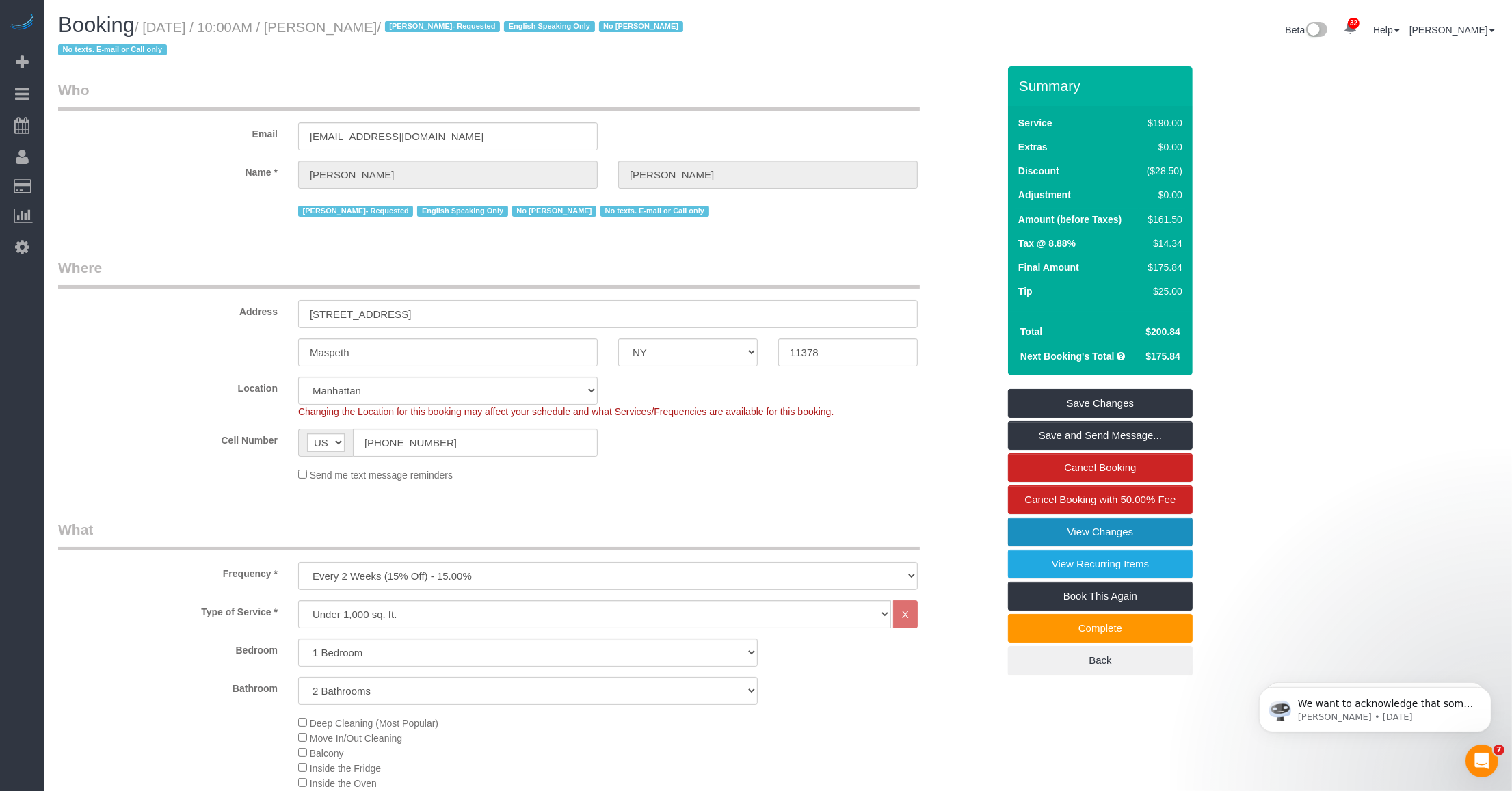
click at [630, 535] on link "View Changes" at bounding box center [1101, 532] width 185 height 29
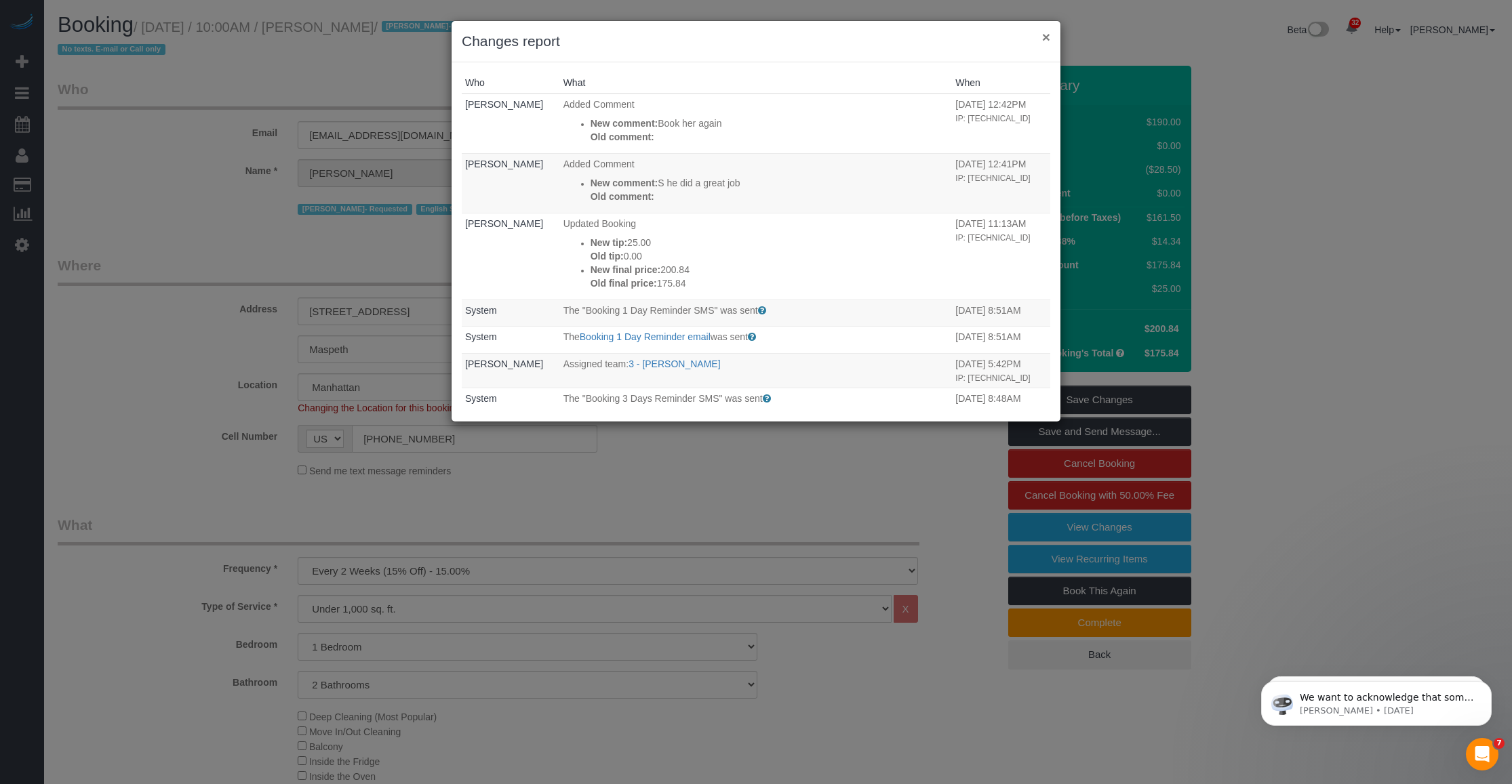
click at [624, 34] on button "×" at bounding box center [1046, 37] width 8 height 14
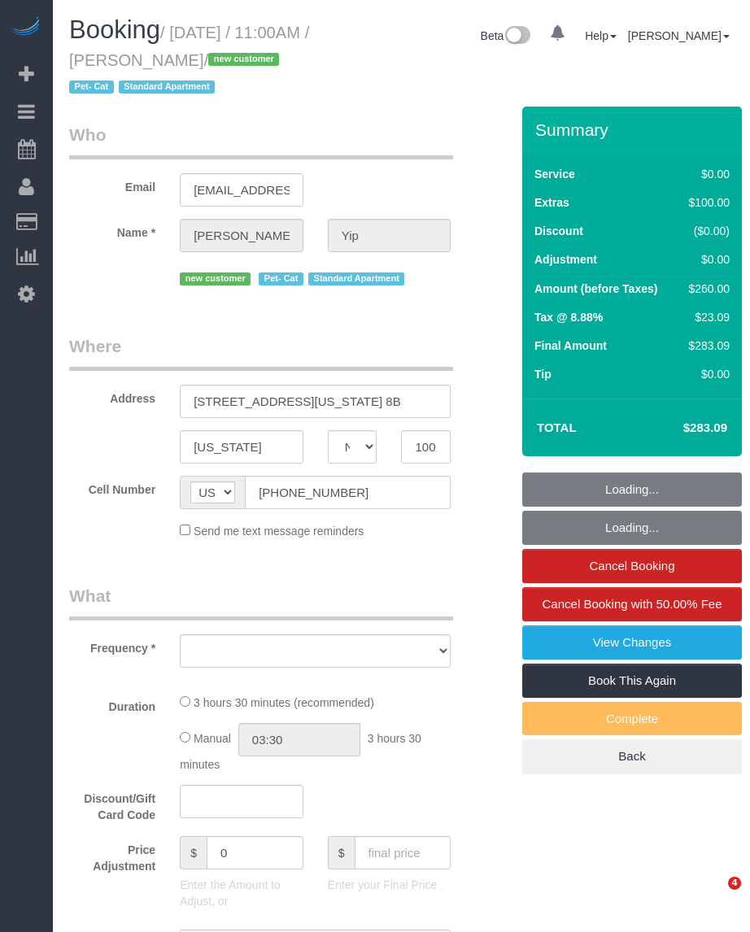
select select "NY"
select select "object:829"
select select "1"
select select "spot1"
select select "number:58"
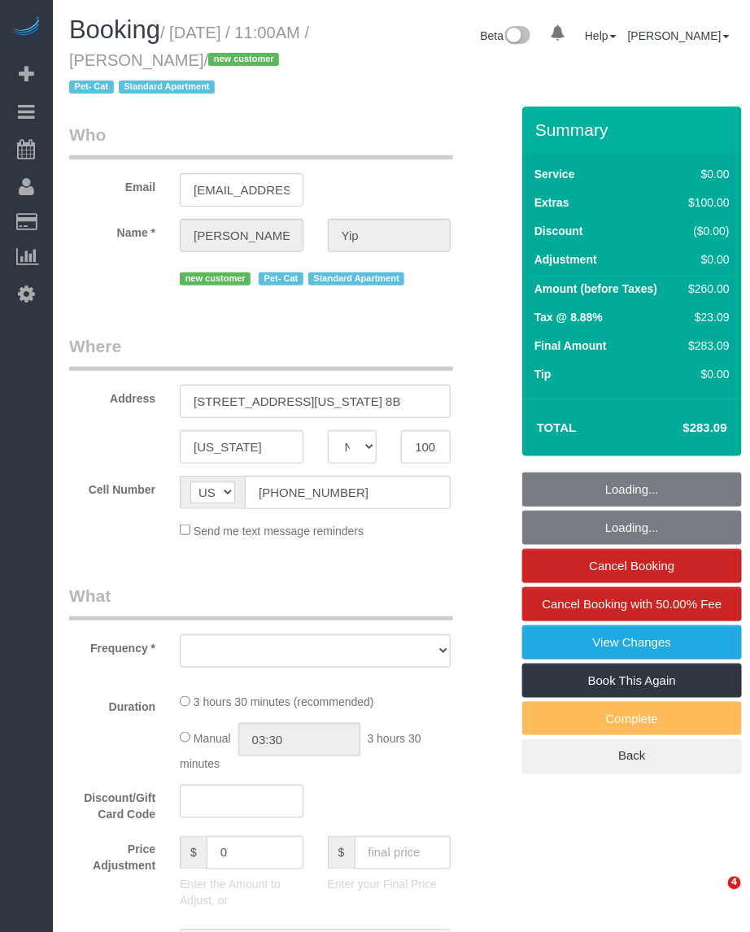
select select "number:74"
select select "number:14"
select select "number:5"
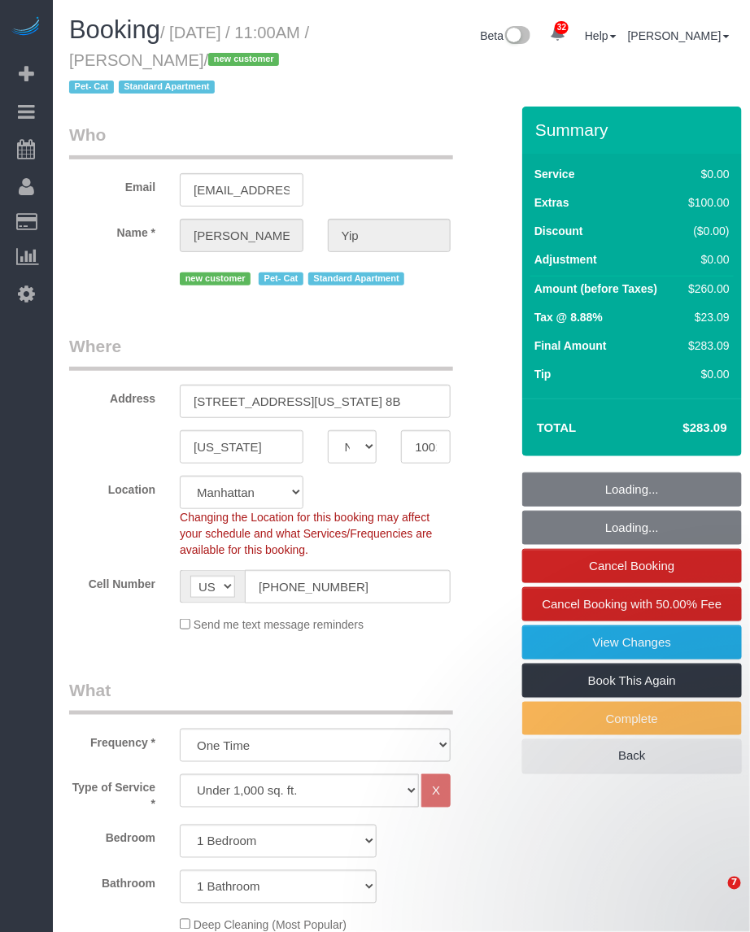
select select "object:1086"
select select "string:stripe-pm_1SAyAJ4VGloSiKo7JtwRWPOP"
select select "1"
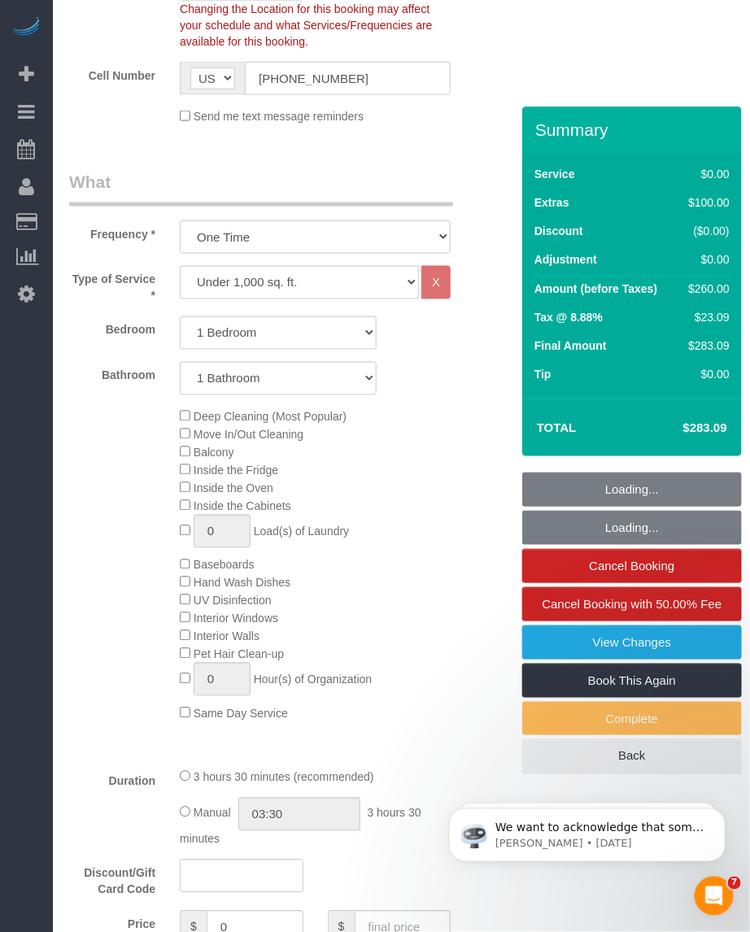
scroll to position [712, 0]
